Goal: Book appointment/travel/reservation

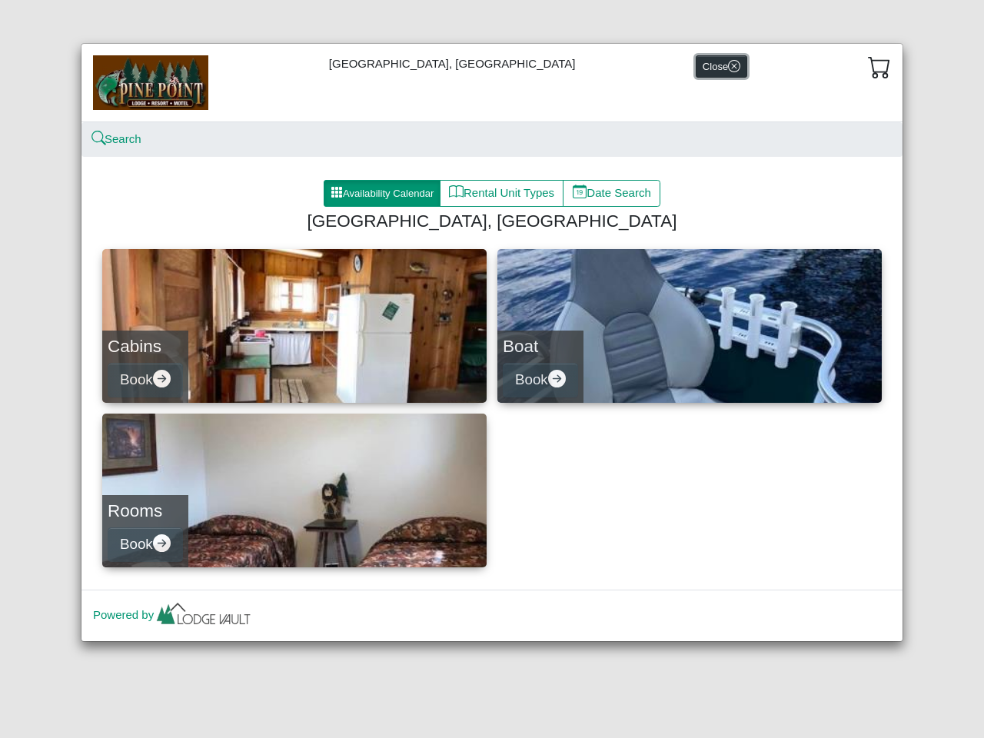
click at [695, 66] on button "Close" at bounding box center [720, 66] width 51 height 22
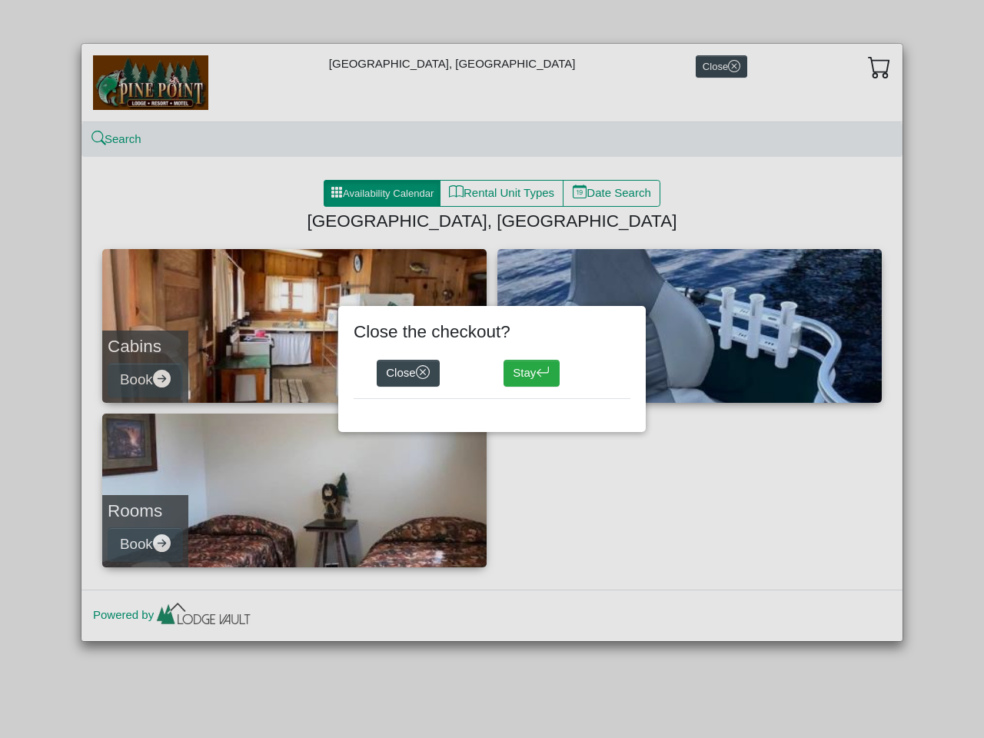
click at [879, 67] on div "Close the checkout? Close Stay" at bounding box center [492, 369] width 984 height 738
click at [117, 139] on div "Close the checkout? Close Stay" at bounding box center [492, 369] width 984 height 738
click at [382, 194] on div "Close the checkout? Close Stay" at bounding box center [492, 369] width 984 height 738
click at [503, 194] on div "Close the checkout? Close Stay" at bounding box center [492, 369] width 984 height 738
click at [612, 194] on div "Close the checkout? Close Stay" at bounding box center [492, 369] width 984 height 738
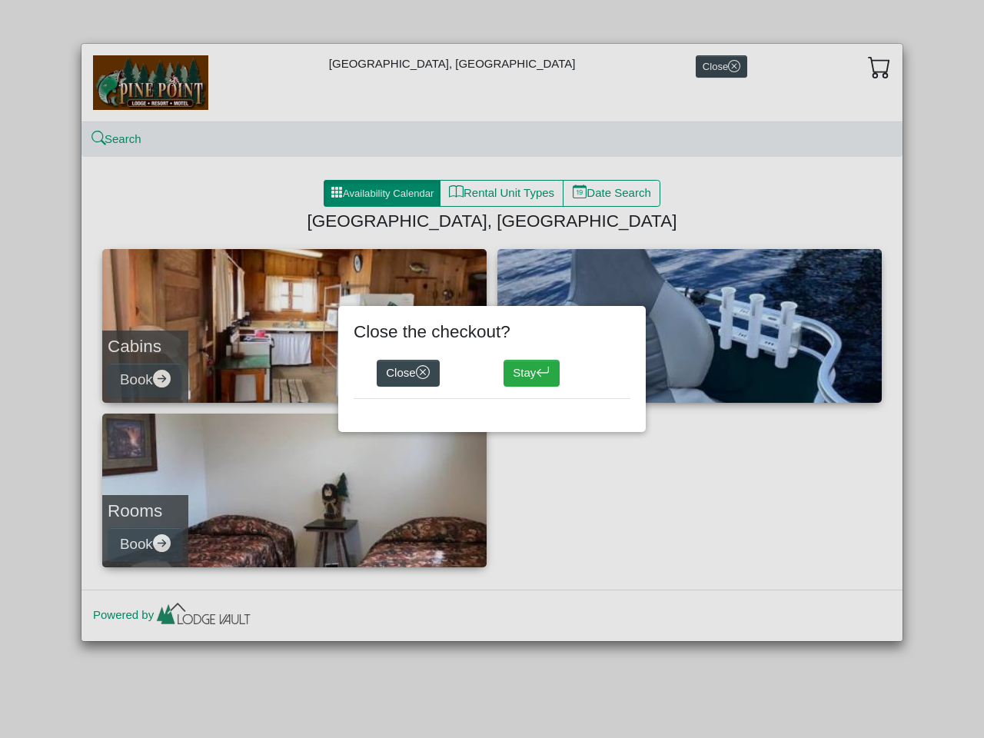
click at [294, 326] on div "Close the checkout? Close Stay" at bounding box center [492, 369] width 984 height 738
click at [147, 380] on div "Close the checkout? Close Stay" at bounding box center [492, 369] width 984 height 738
click at [689, 326] on div "Close the checkout? Close Stay" at bounding box center [492, 369] width 984 height 738
click at [542, 380] on button "Stay" at bounding box center [531, 374] width 56 height 28
